Goal: Book appointment/travel/reservation

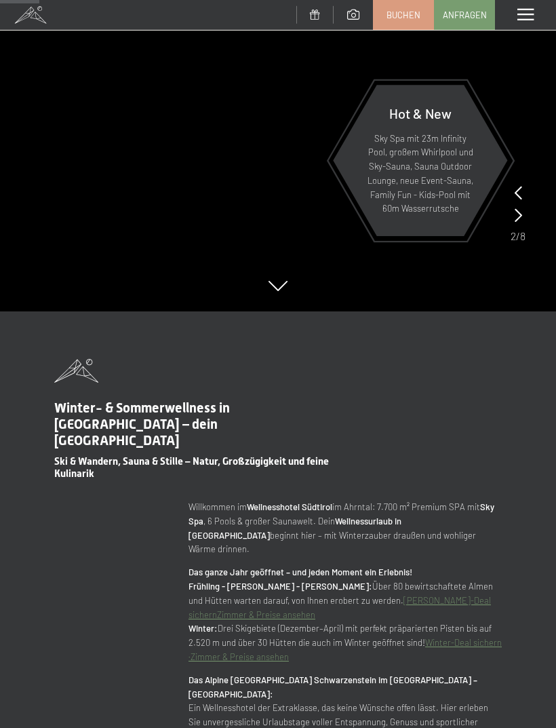
scroll to position [408, 0]
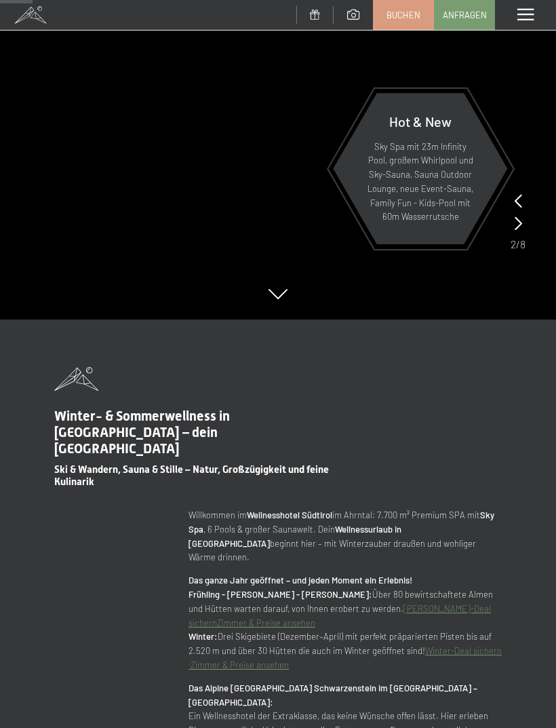
click at [408, 20] on link "Buchen" at bounding box center [404, 15] width 60 height 28
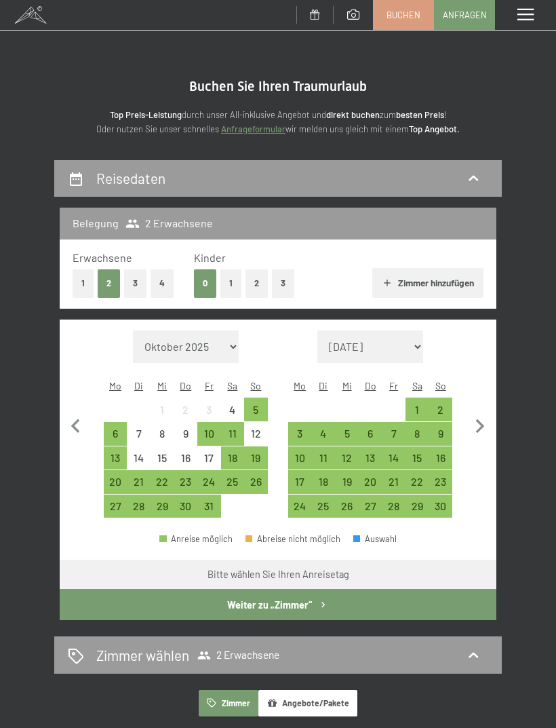
click at [365, 476] on div "20" at bounding box center [370, 486] width 21 height 21
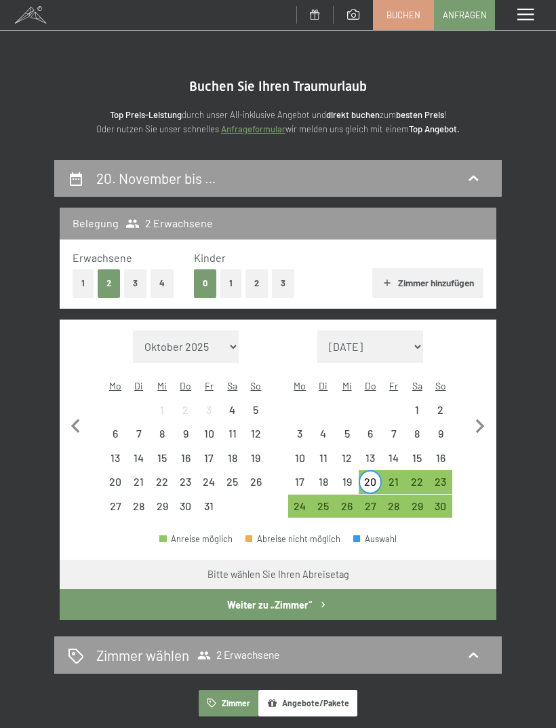
click at [440, 476] on div "23" at bounding box center [441, 486] width 21 height 21
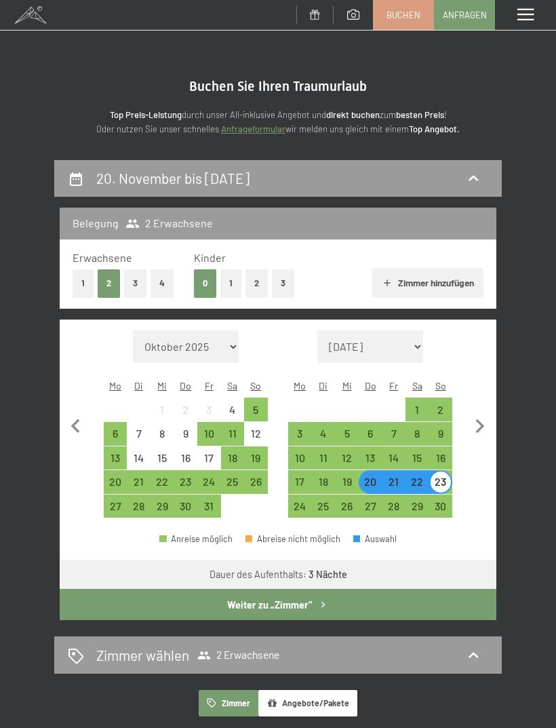
click at [315, 589] on button "Weiter zu „Zimmer“" at bounding box center [278, 604] width 437 height 31
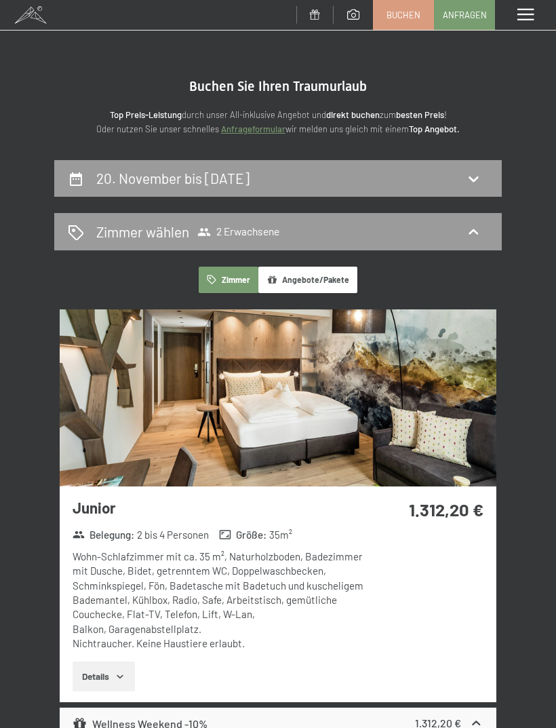
click at [121, 237] on h2 "Zimmer wählen" at bounding box center [142, 232] width 93 height 20
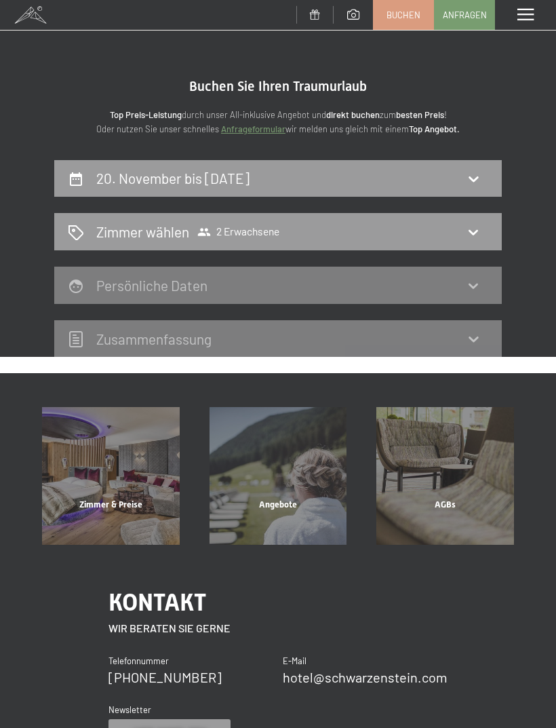
click at [119, 225] on h2 "Zimmer wählen" at bounding box center [142, 232] width 93 height 20
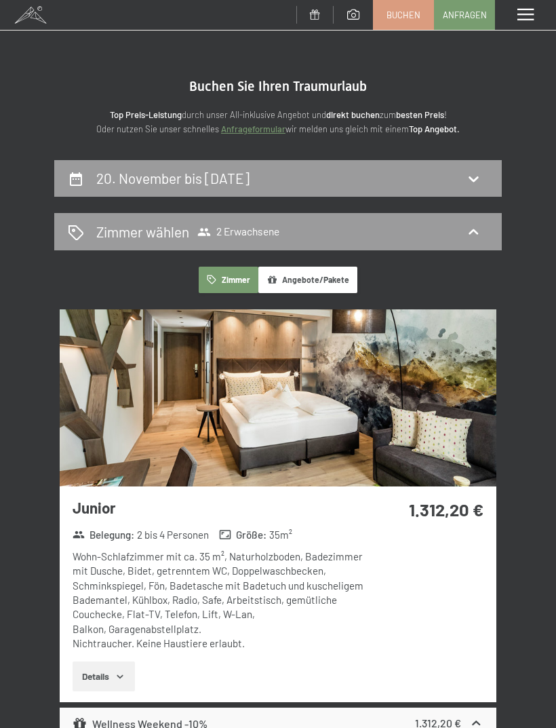
click at [220, 284] on button "Zimmer" at bounding box center [229, 280] width 60 height 26
click at [296, 273] on button "Angebote/Pakete" at bounding box center [307, 280] width 99 height 26
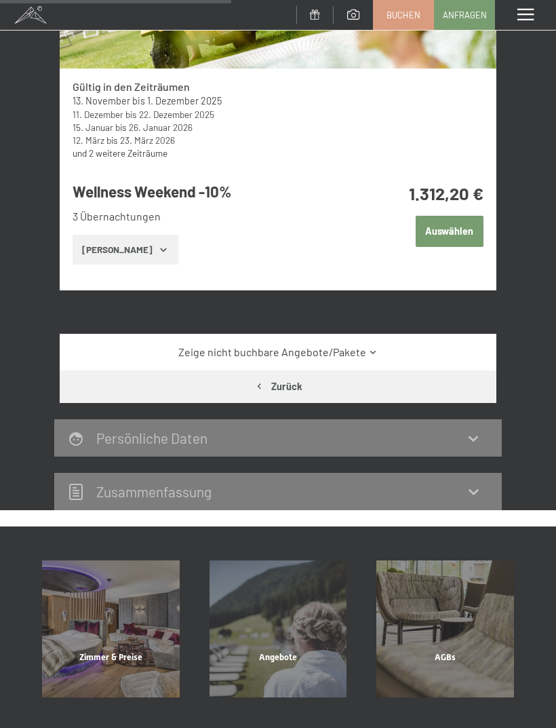
scroll to position [421, 0]
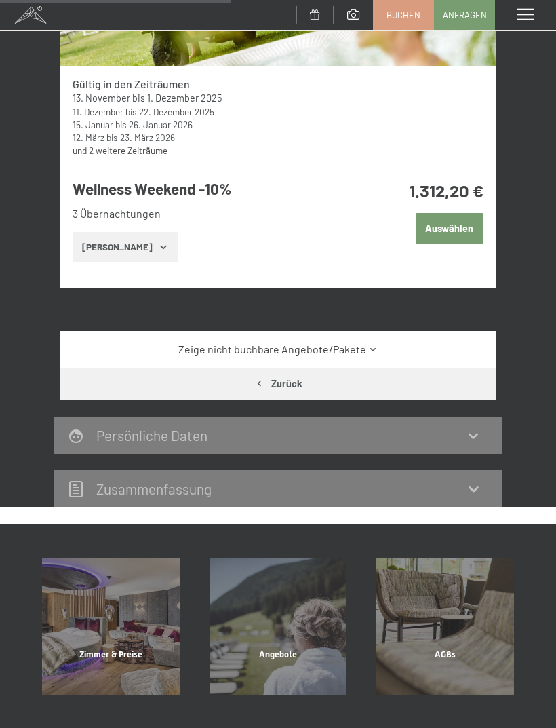
click at [119, 239] on button "Zeige Zimmer" at bounding box center [125, 247] width 105 height 30
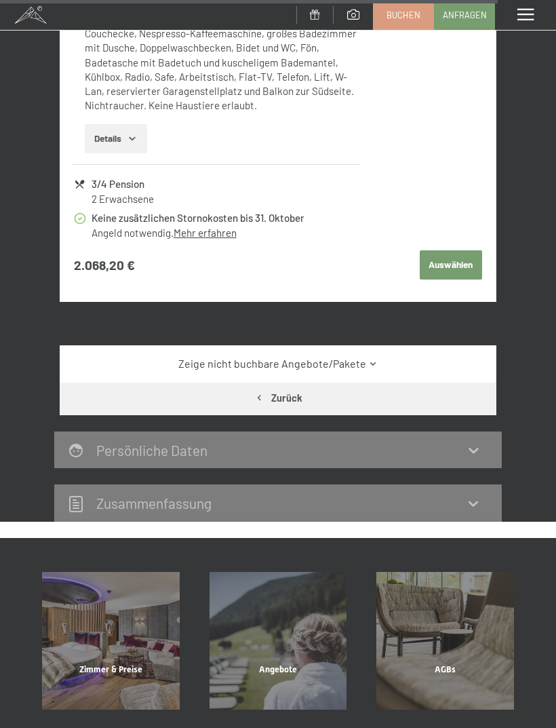
scroll to position [4701, 0]
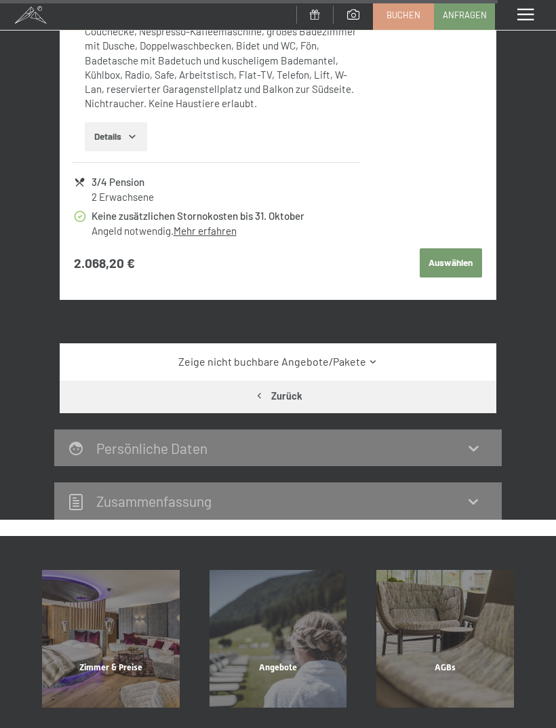
click at [271, 354] on link "Zeige nicht buchbare Angebote/Pakete" at bounding box center [278, 361] width 410 height 15
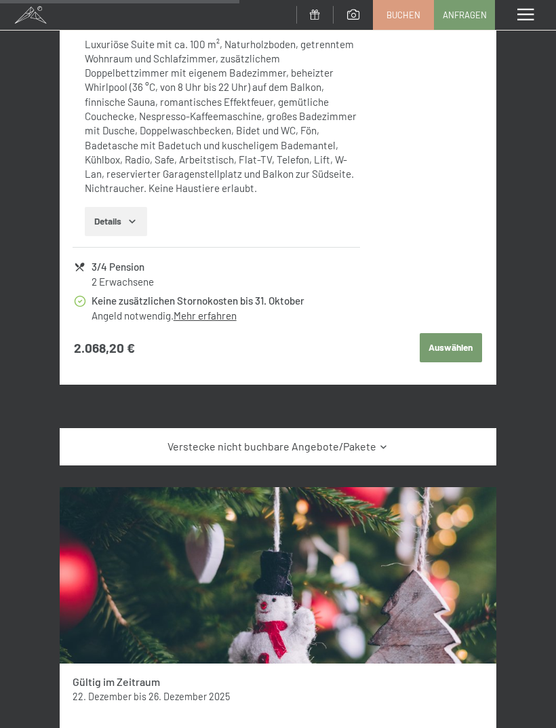
scroll to position [4616, 0]
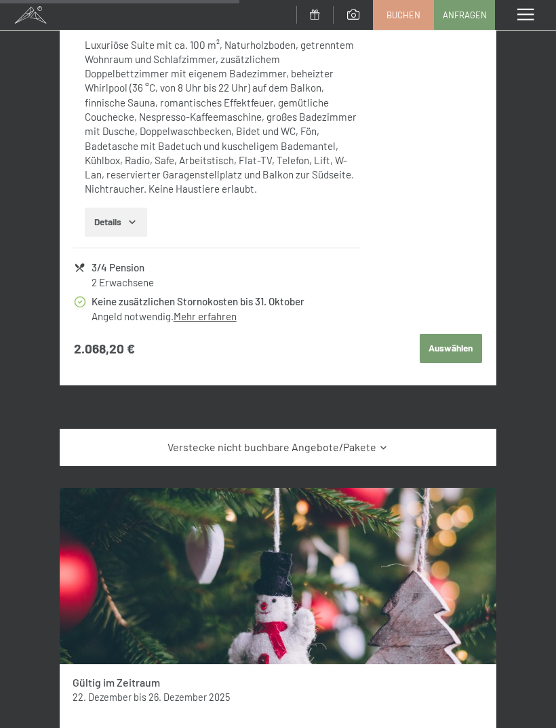
click at [371, 440] on link "Verstecke nicht buchbare Angebote/Pakete" at bounding box center [278, 447] width 410 height 15
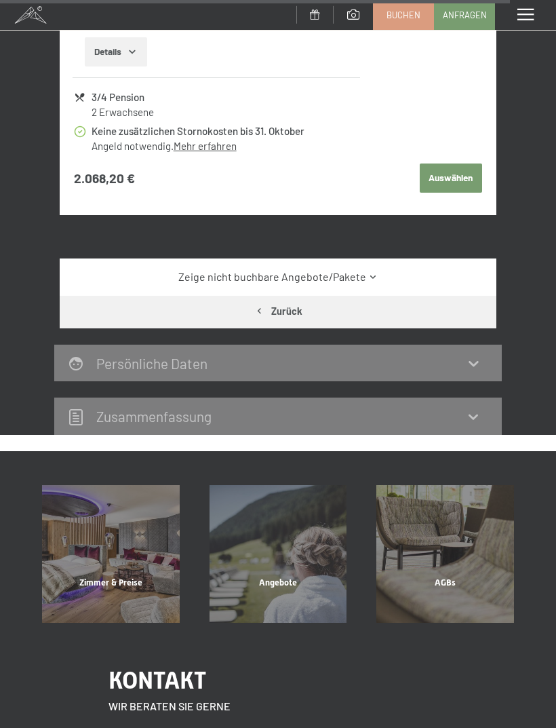
scroll to position [4816, 0]
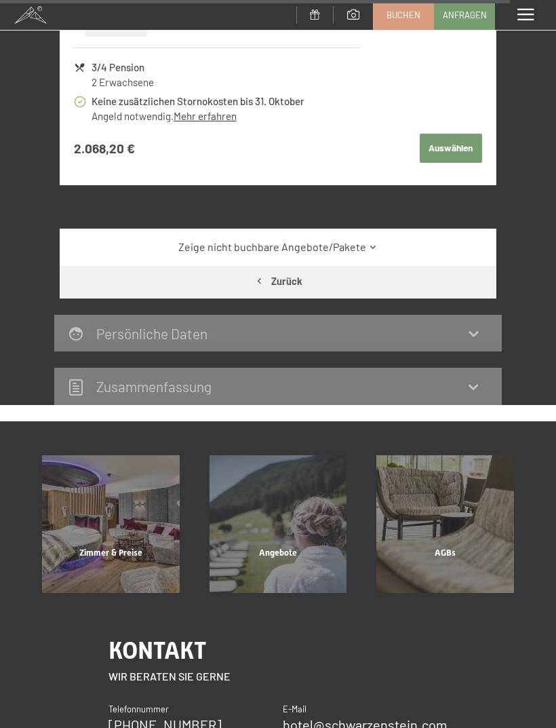
click at [102, 547] on div "Zimmer & Preise" at bounding box center [111, 570] width 168 height 46
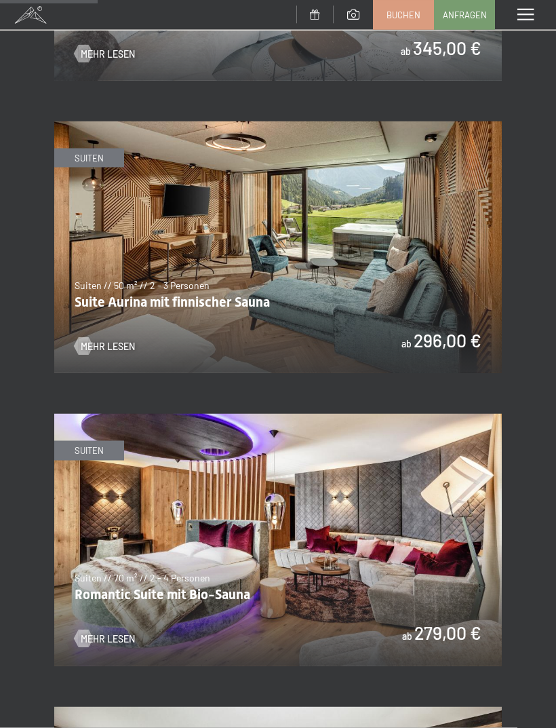
scroll to position [902, 0]
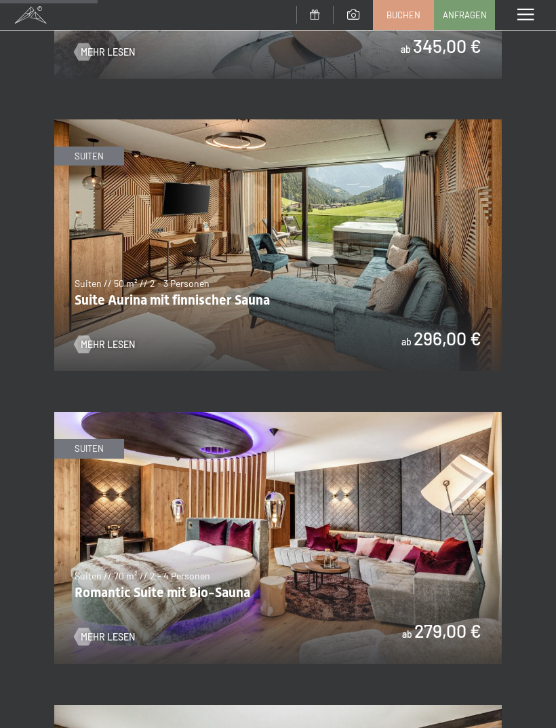
click at [102, 271] on img at bounding box center [278, 245] width 448 height 252
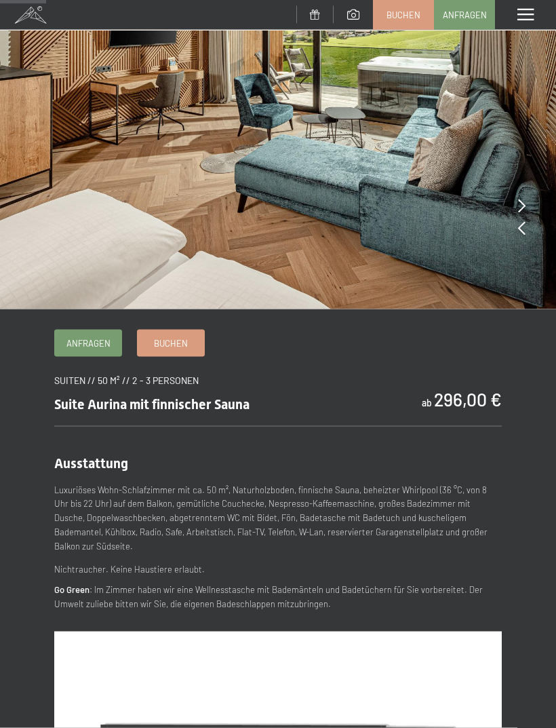
scroll to position [128, 0]
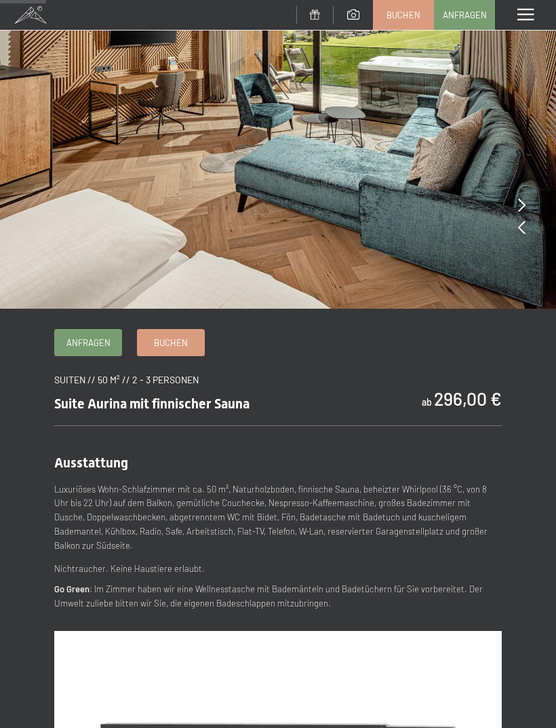
click at [157, 341] on span "Buchen" at bounding box center [171, 342] width 34 height 12
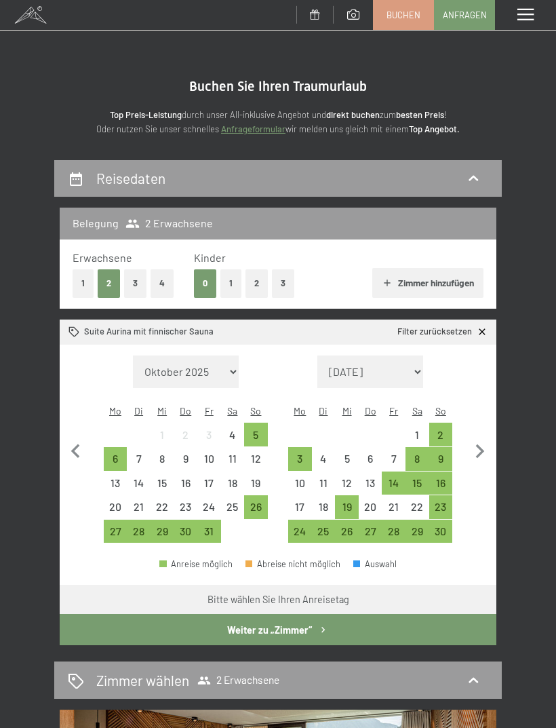
click at [346, 501] on div "19" at bounding box center [346, 511] width 21 height 21
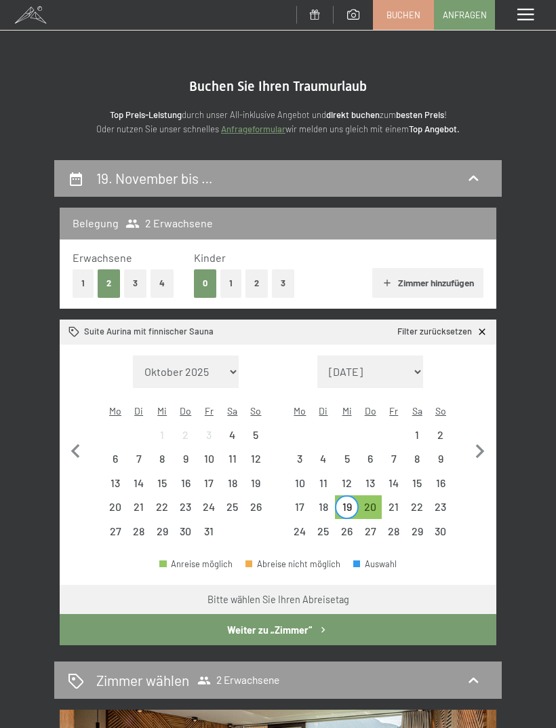
click at [374, 501] on div "20" at bounding box center [370, 511] width 21 height 21
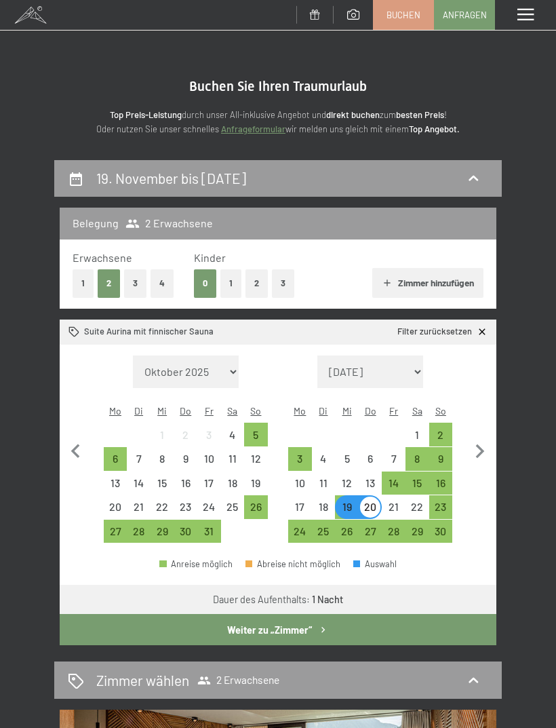
click at [476, 444] on icon "button" at bounding box center [480, 452] width 28 height 28
select select "2025-11-01"
select select "2025-12-01"
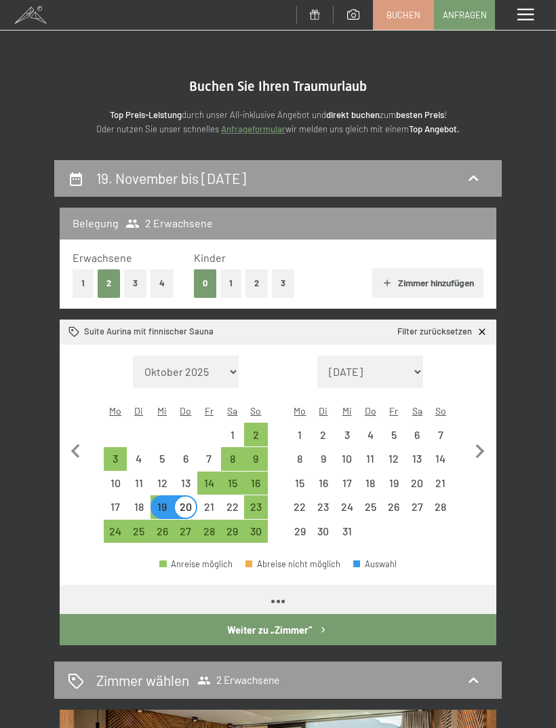
select select "2025-11-01"
select select "2025-12-01"
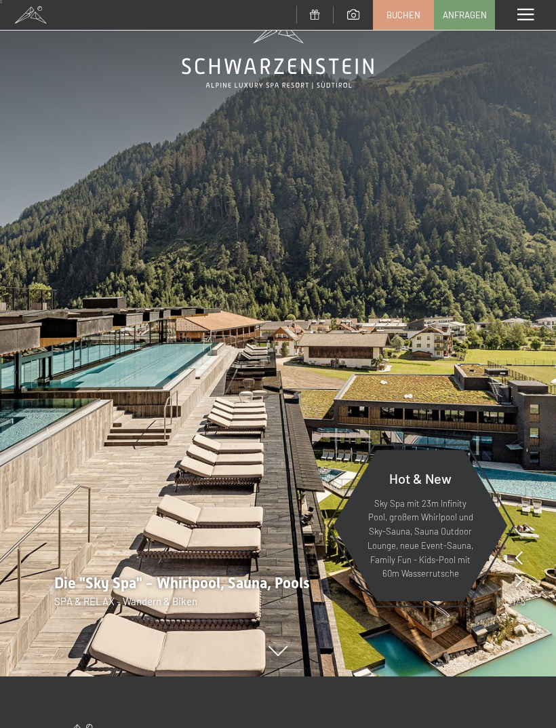
scroll to position [5, 0]
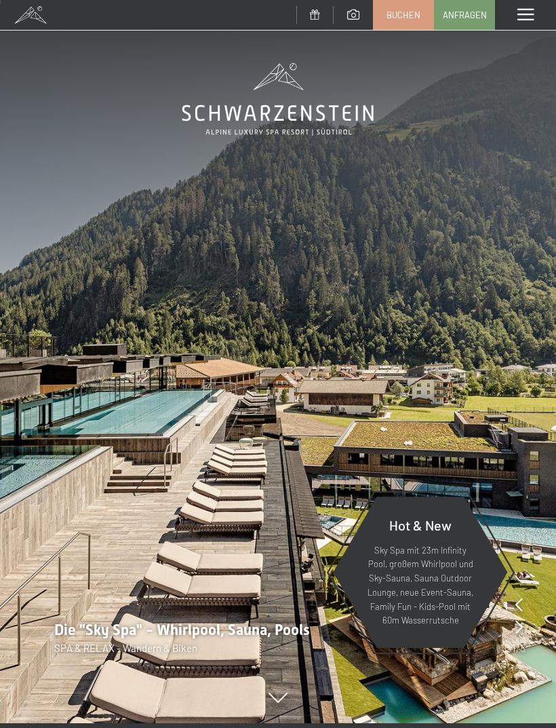
click at [411, 3] on link "Buchen" at bounding box center [404, 15] width 60 height 28
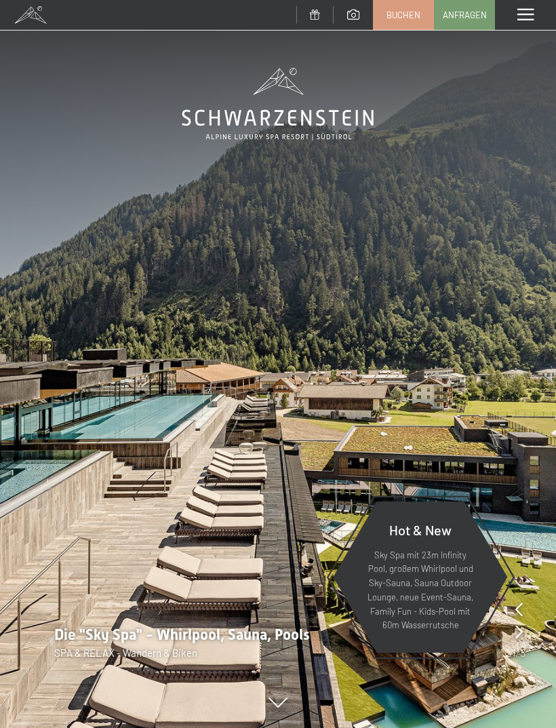
click at [460, 23] on link "Anfragen" at bounding box center [465, 15] width 60 height 28
click at [452, 12] on span "Anfragen" at bounding box center [465, 15] width 44 height 12
click at [395, 19] on span "Buchen" at bounding box center [404, 15] width 34 height 12
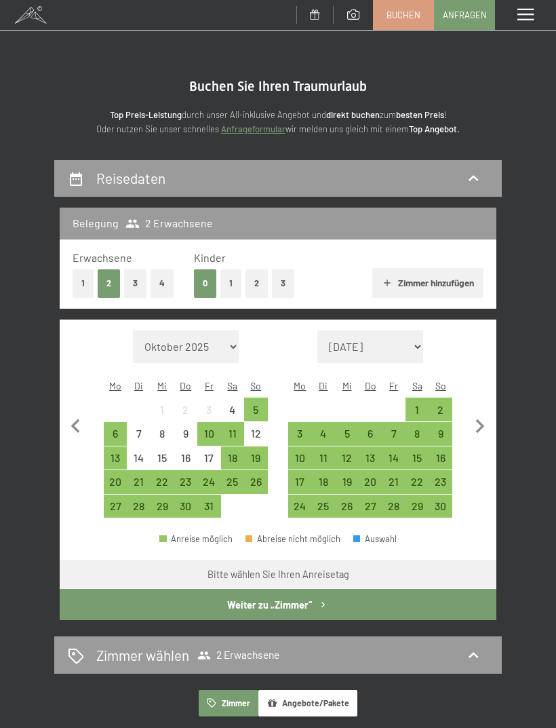
click at [341, 476] on div "19" at bounding box center [346, 486] width 21 height 21
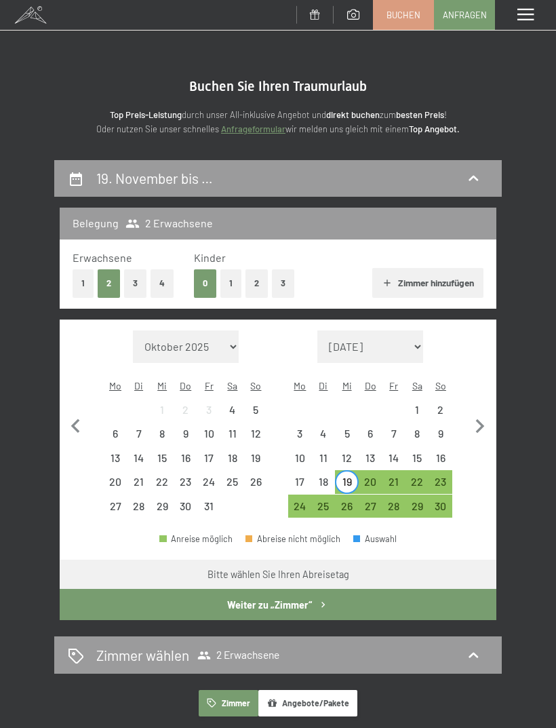
click at [417, 476] on div "22" at bounding box center [417, 486] width 21 height 21
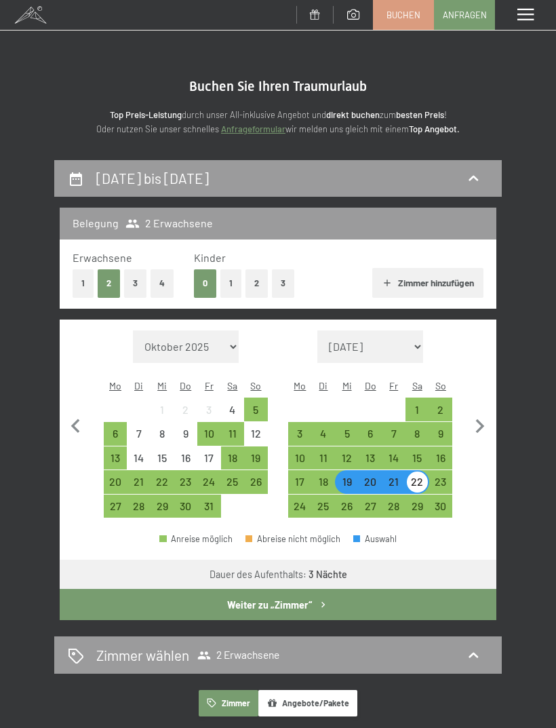
click at [365, 589] on button "Weiter zu „Zimmer“" at bounding box center [278, 604] width 437 height 31
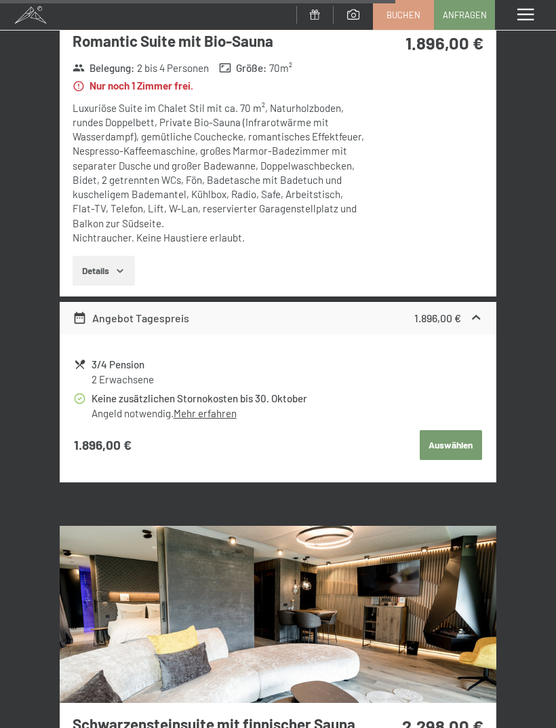
scroll to position [3740, 0]
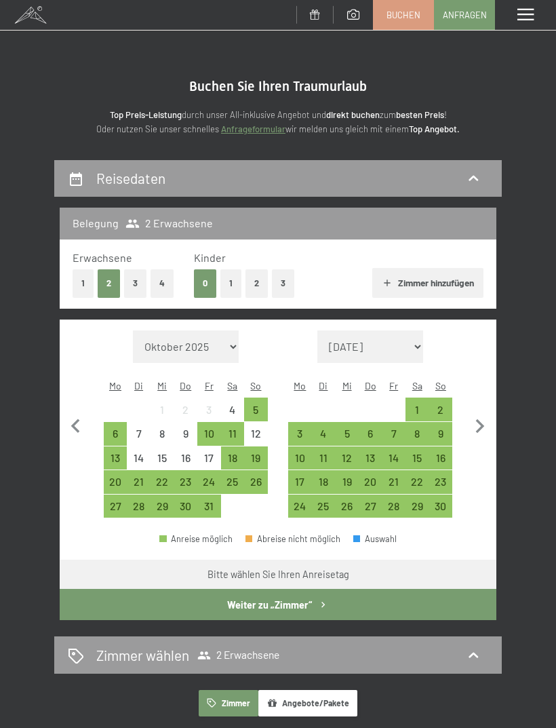
click at [367, 476] on div "20" at bounding box center [370, 486] width 21 height 21
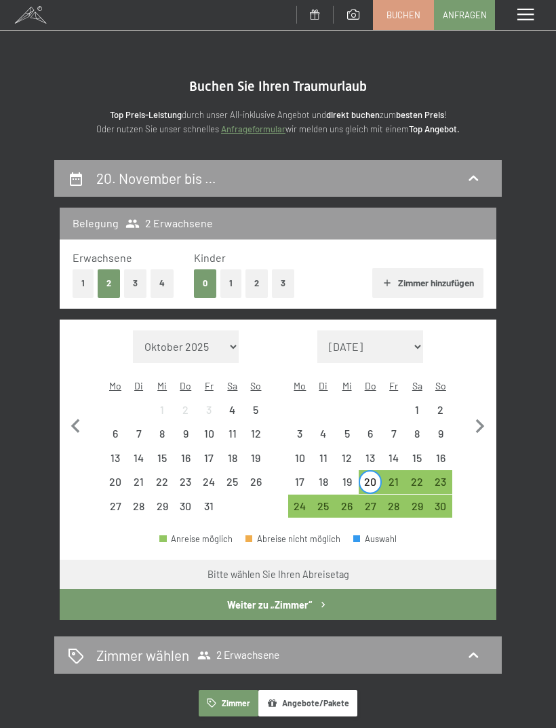
click at [447, 476] on div "23" at bounding box center [441, 486] width 21 height 21
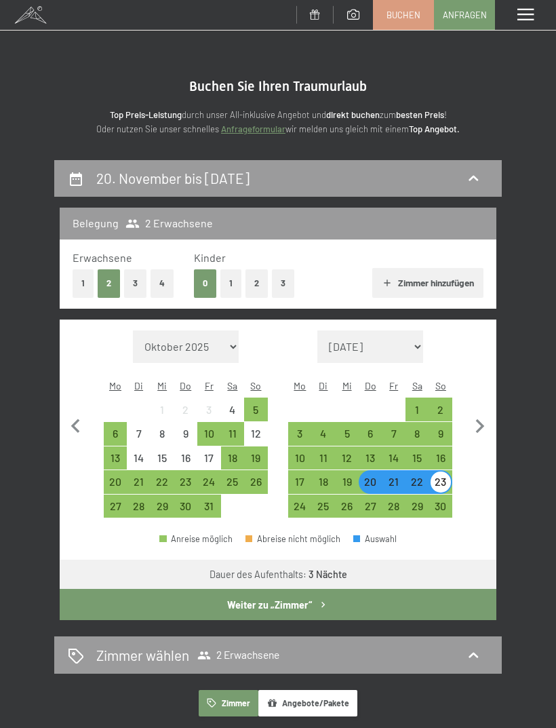
click at [357, 476] on div "19" at bounding box center [346, 486] width 21 height 21
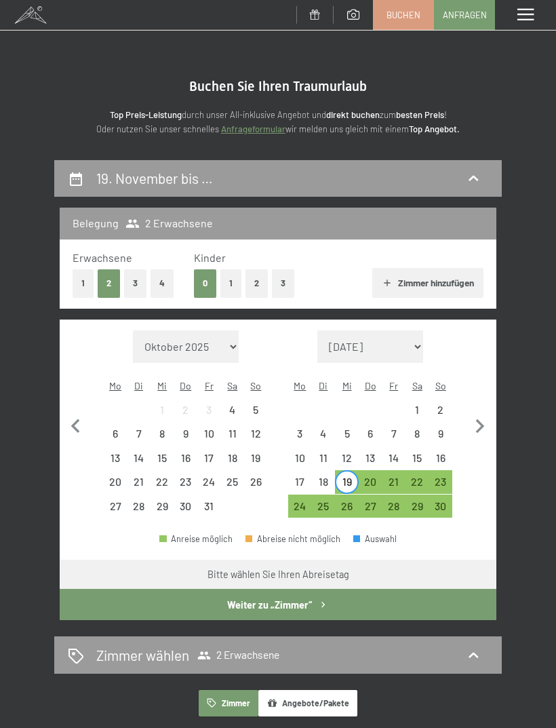
click at [418, 476] on div "22" at bounding box center [417, 486] width 21 height 21
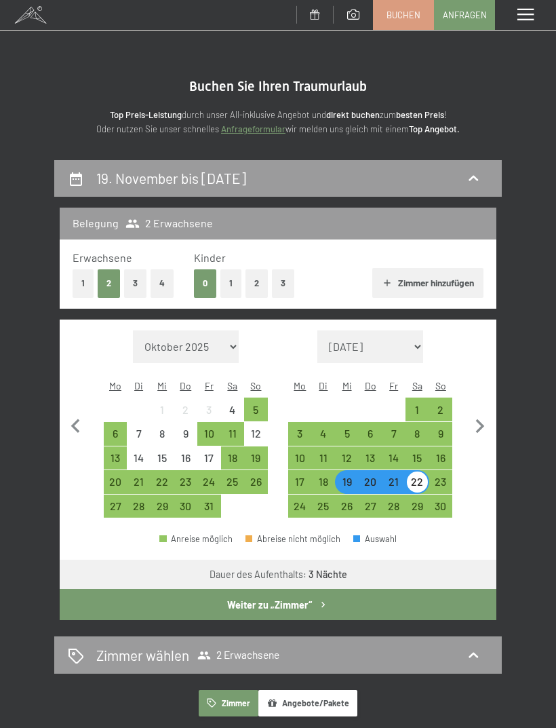
click at [374, 589] on button "Weiter zu „Zimmer“" at bounding box center [278, 604] width 437 height 31
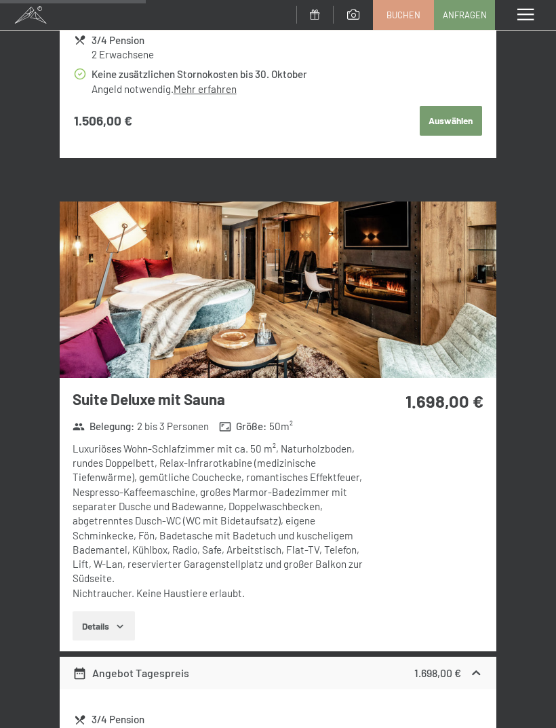
scroll to position [1368, 0]
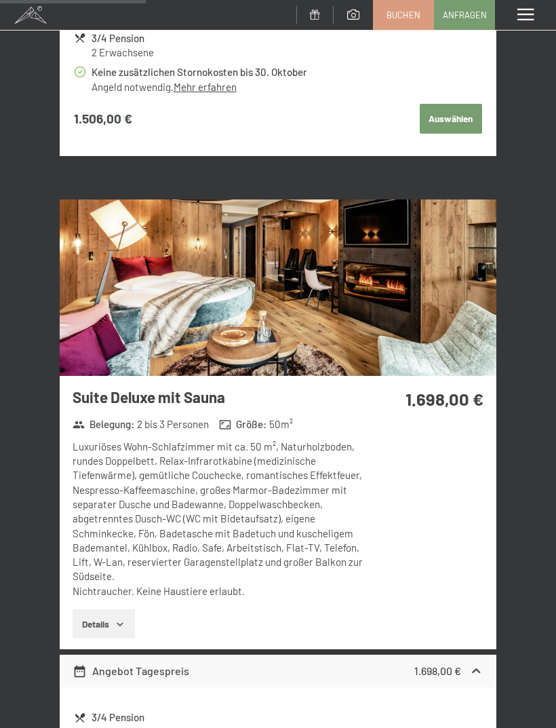
click at [88, 609] on button "Details" at bounding box center [104, 624] width 62 height 30
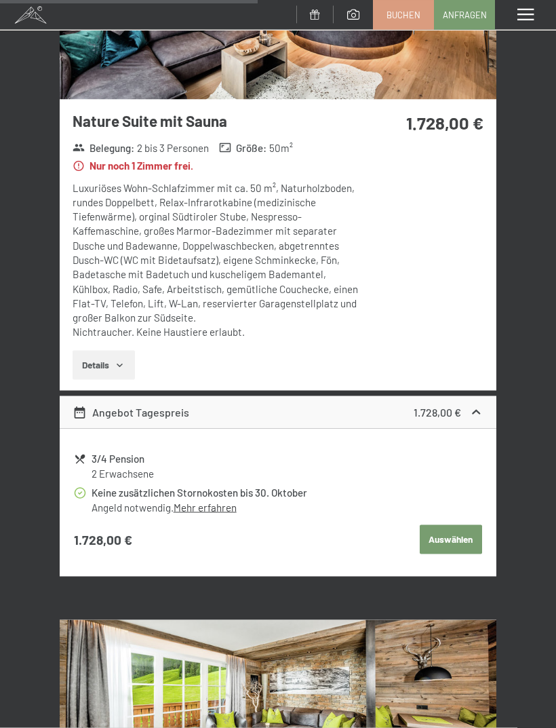
scroll to position [2515, 0]
click at [98, 350] on button "Details" at bounding box center [104, 365] width 62 height 30
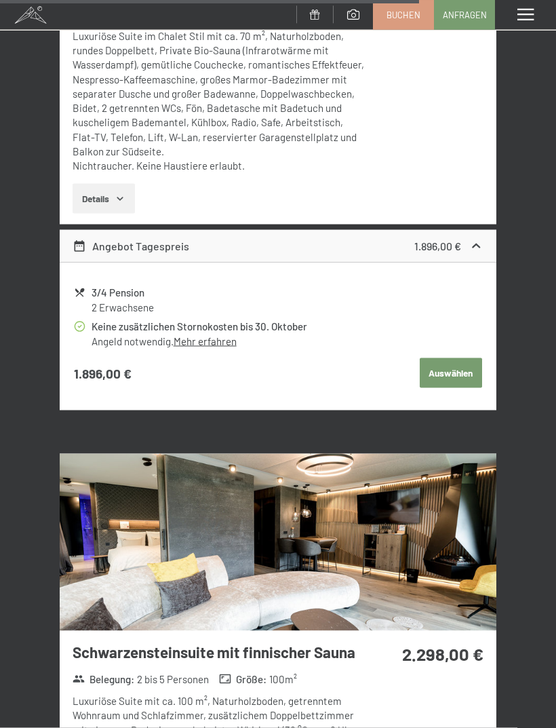
scroll to position [4250, 0]
